Goal: Task Accomplishment & Management: Manage account settings

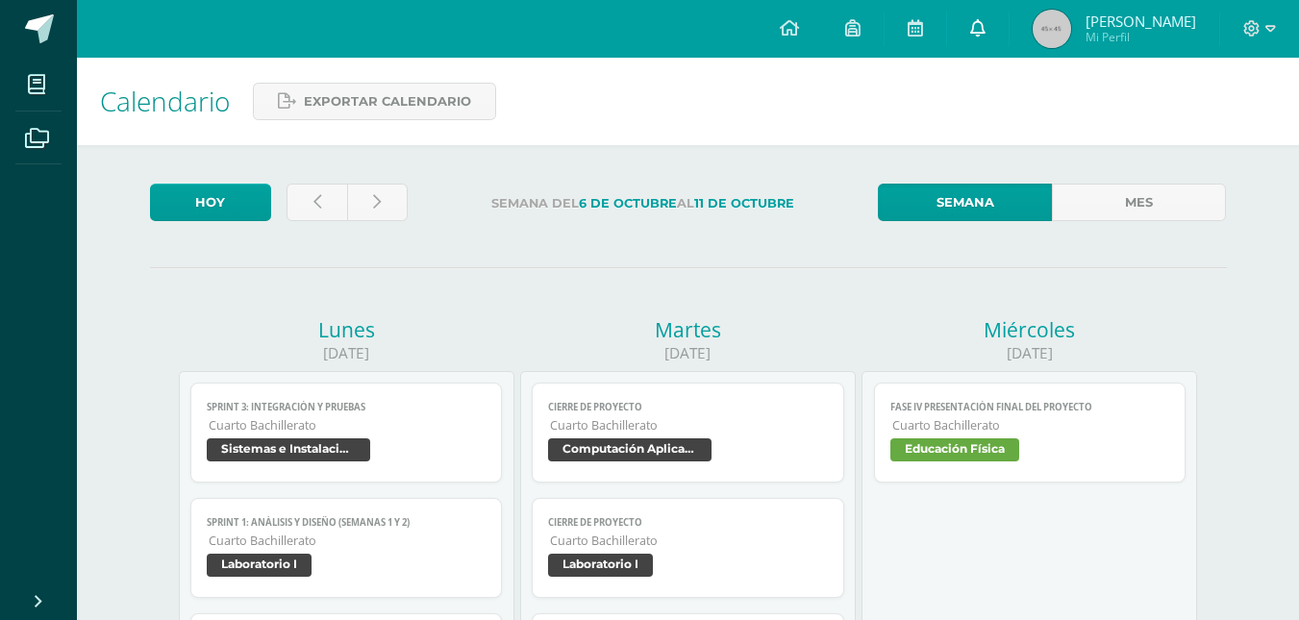
drag, startPoint x: 966, startPoint y: 23, endPoint x: 965, endPoint y: 13, distance: 9.7
click at [970, 23] on icon at bounding box center [977, 27] width 15 height 17
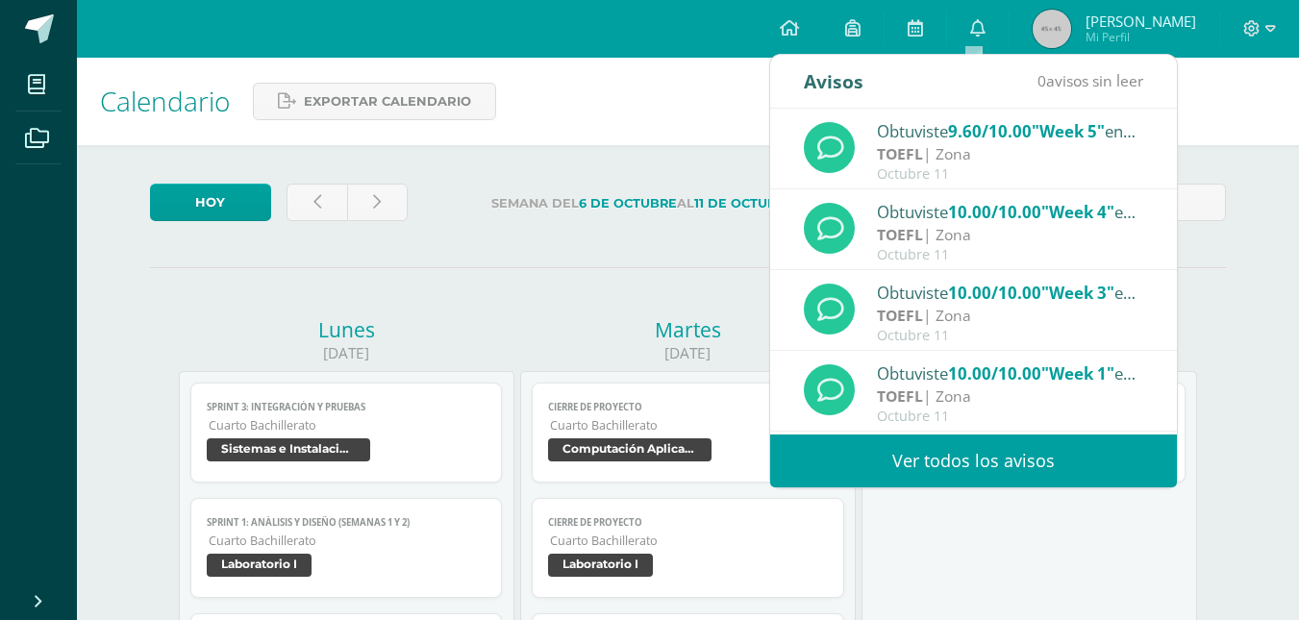
click at [929, 461] on link "Ver todos los avisos" at bounding box center [973, 461] width 407 height 53
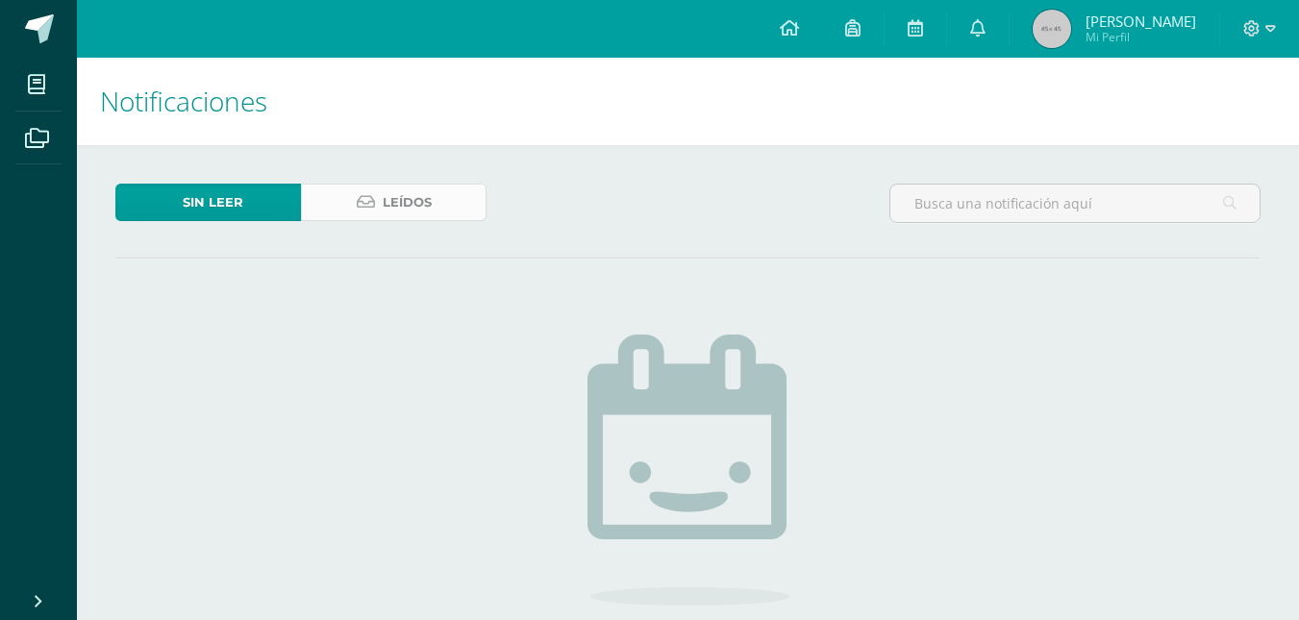
click at [411, 187] on span "Leídos" at bounding box center [407, 203] width 49 height 36
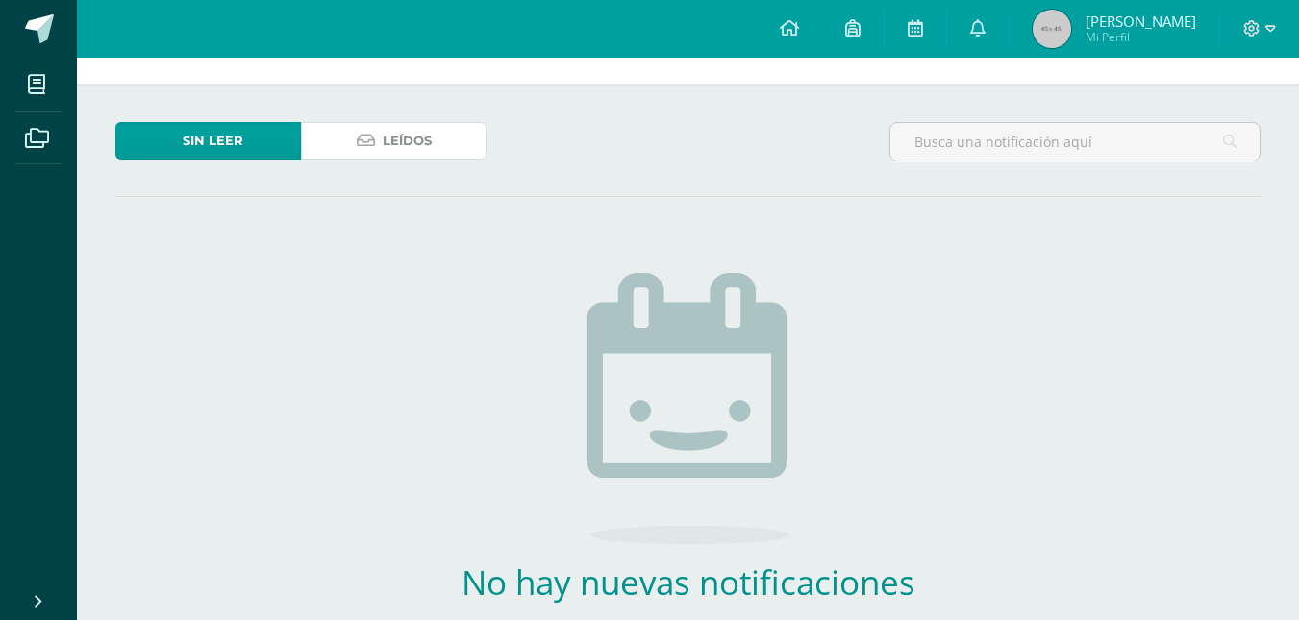
scroll to position [96, 0]
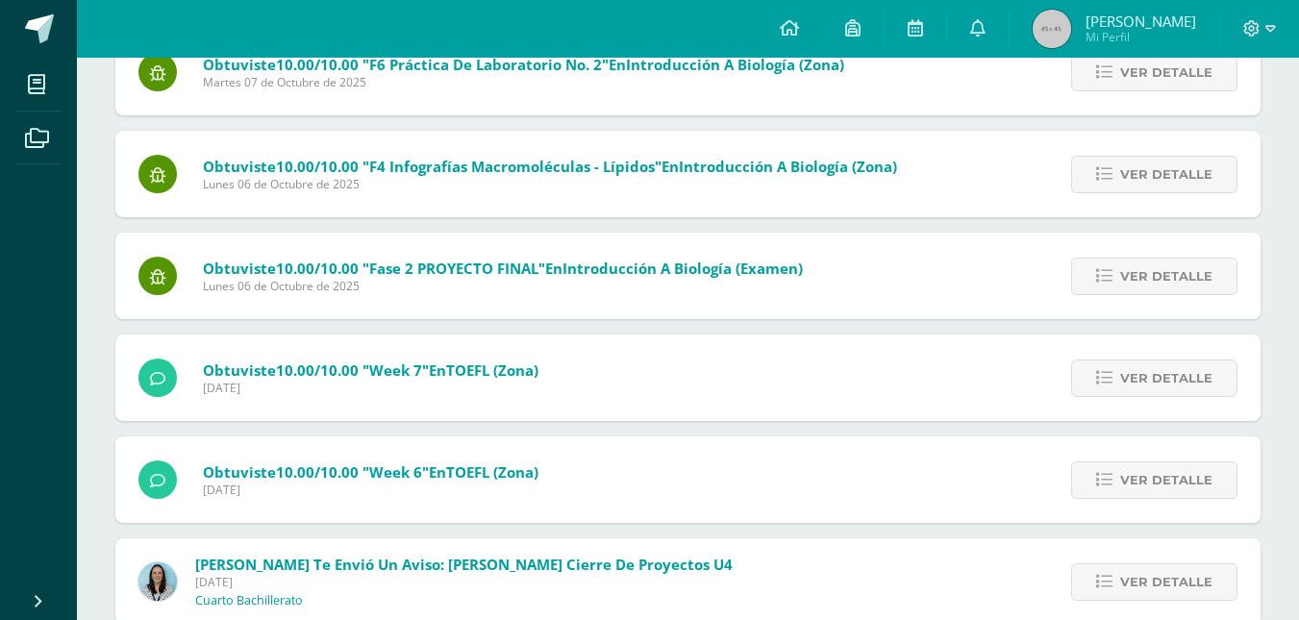
scroll to position [1456, 0]
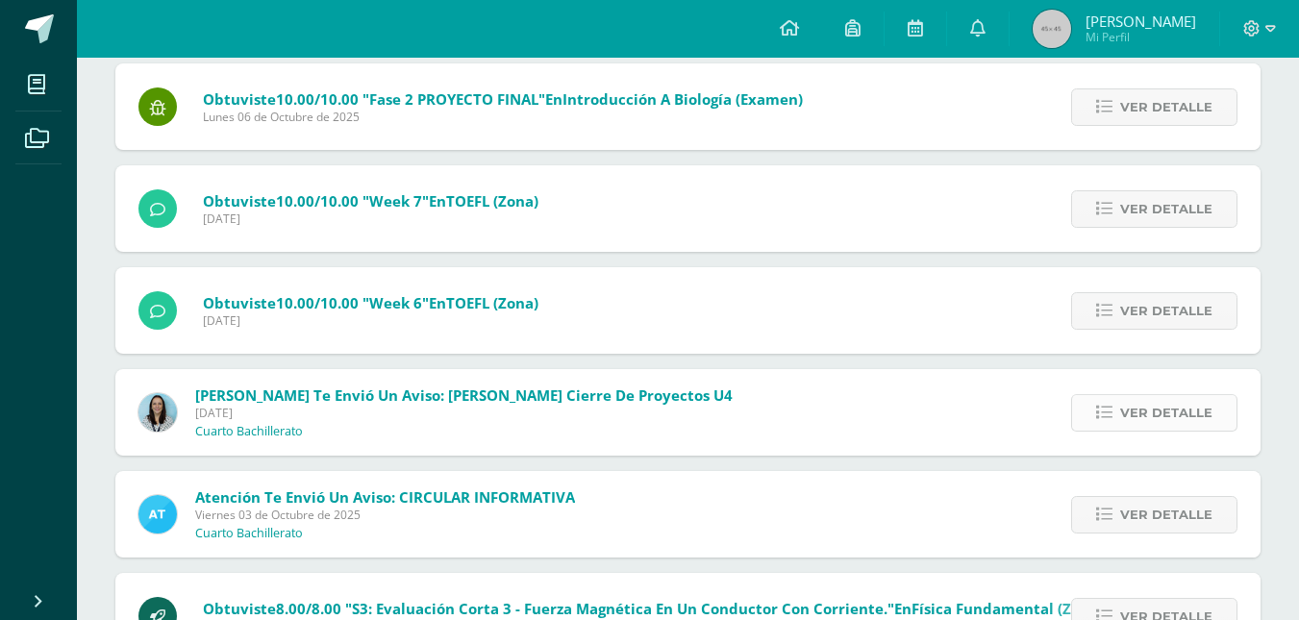
click at [1141, 401] on span "Ver detalle" at bounding box center [1166, 413] width 92 height 36
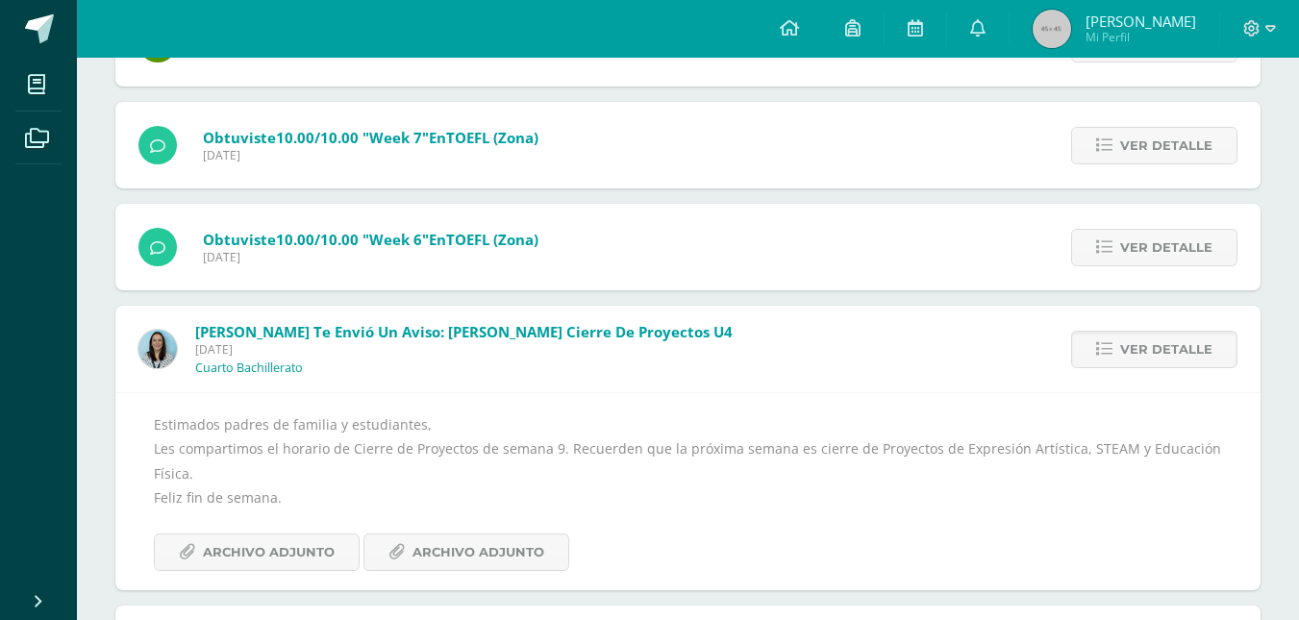
scroll to position [1552, 0]
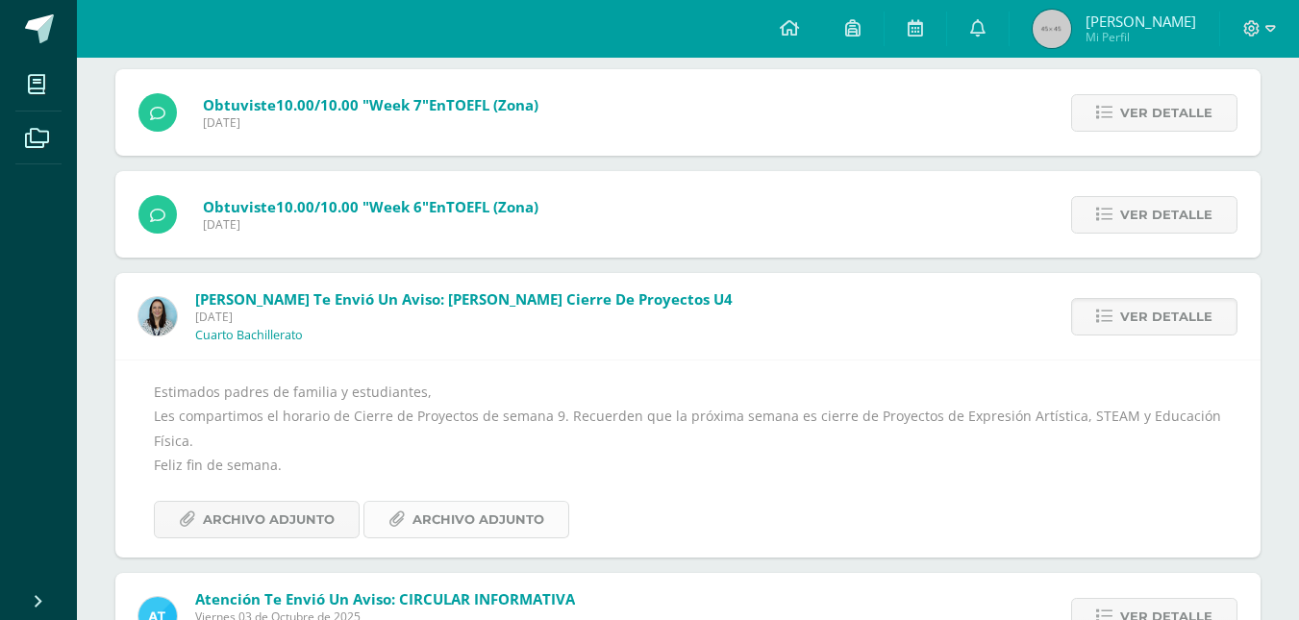
click at [379, 511] on link "Archivo Adjunto" at bounding box center [466, 519] width 206 height 37
click at [243, 532] on span "Archivo Adjunto" at bounding box center [269, 520] width 132 height 36
